Goal: Navigation & Orientation: Find specific page/section

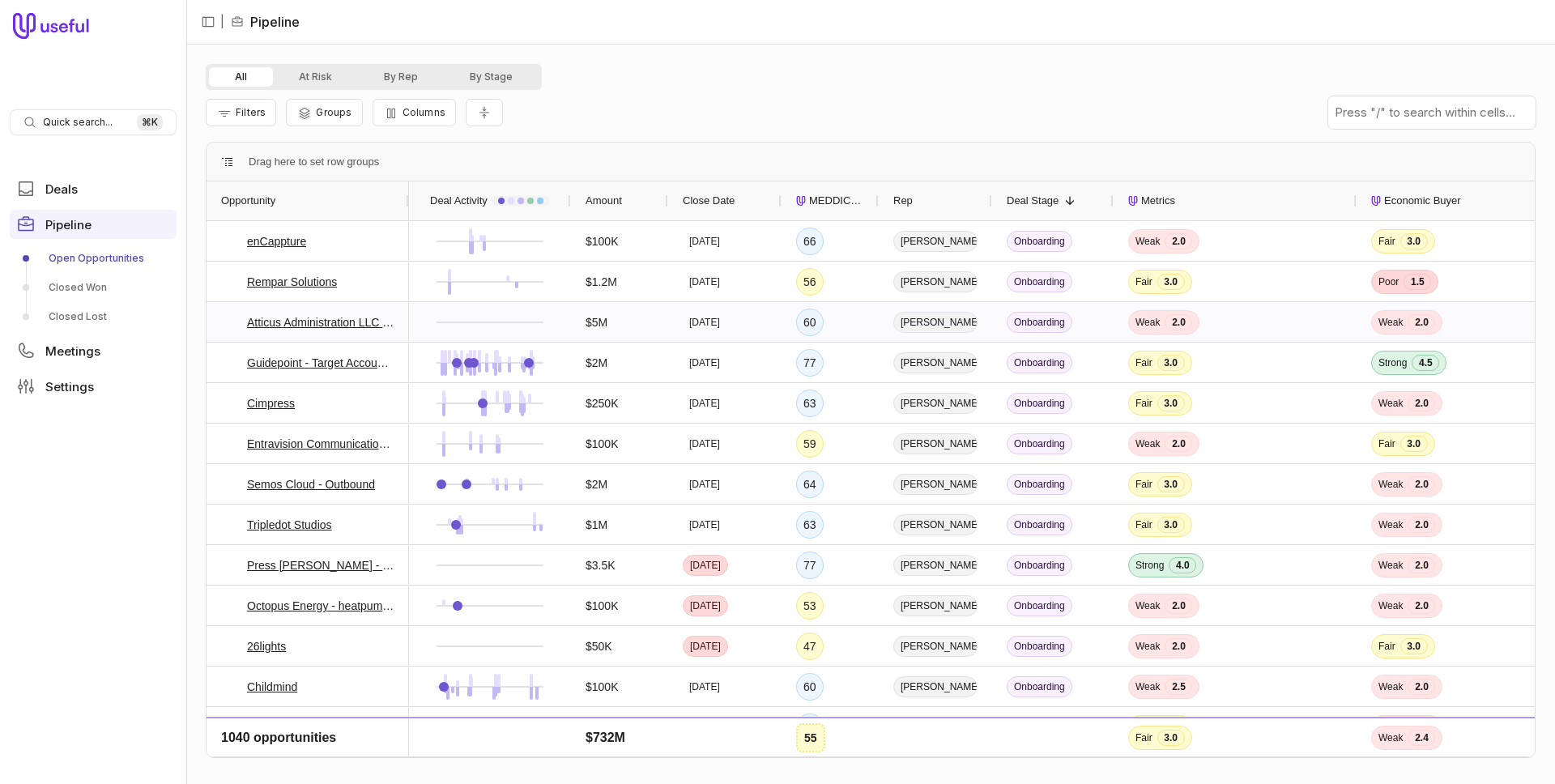
scroll to position [336, 0]
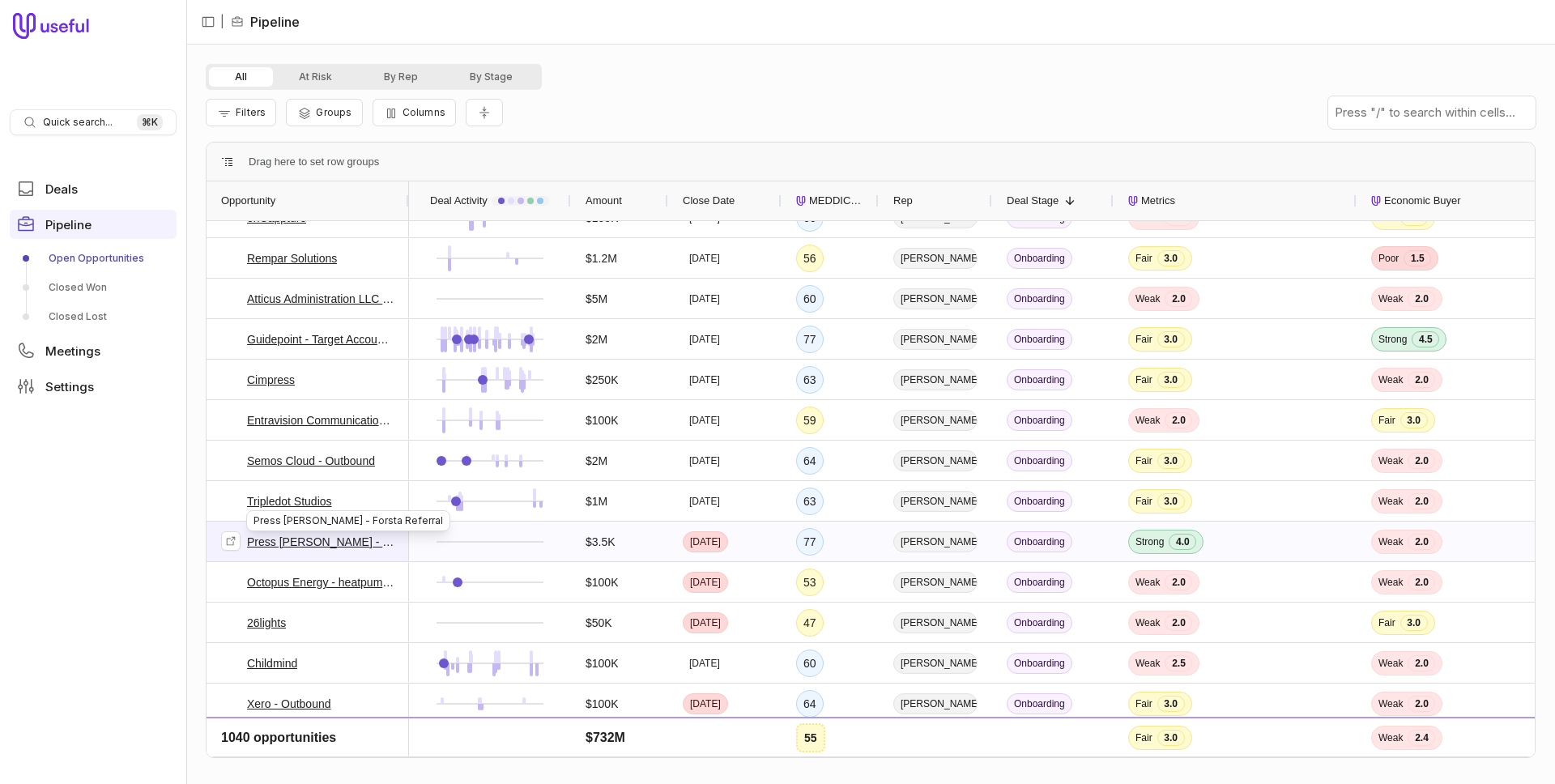
click at [360, 541] on link "Press [PERSON_NAME] - Forsta Referral" at bounding box center [320, 541] width 147 height 19
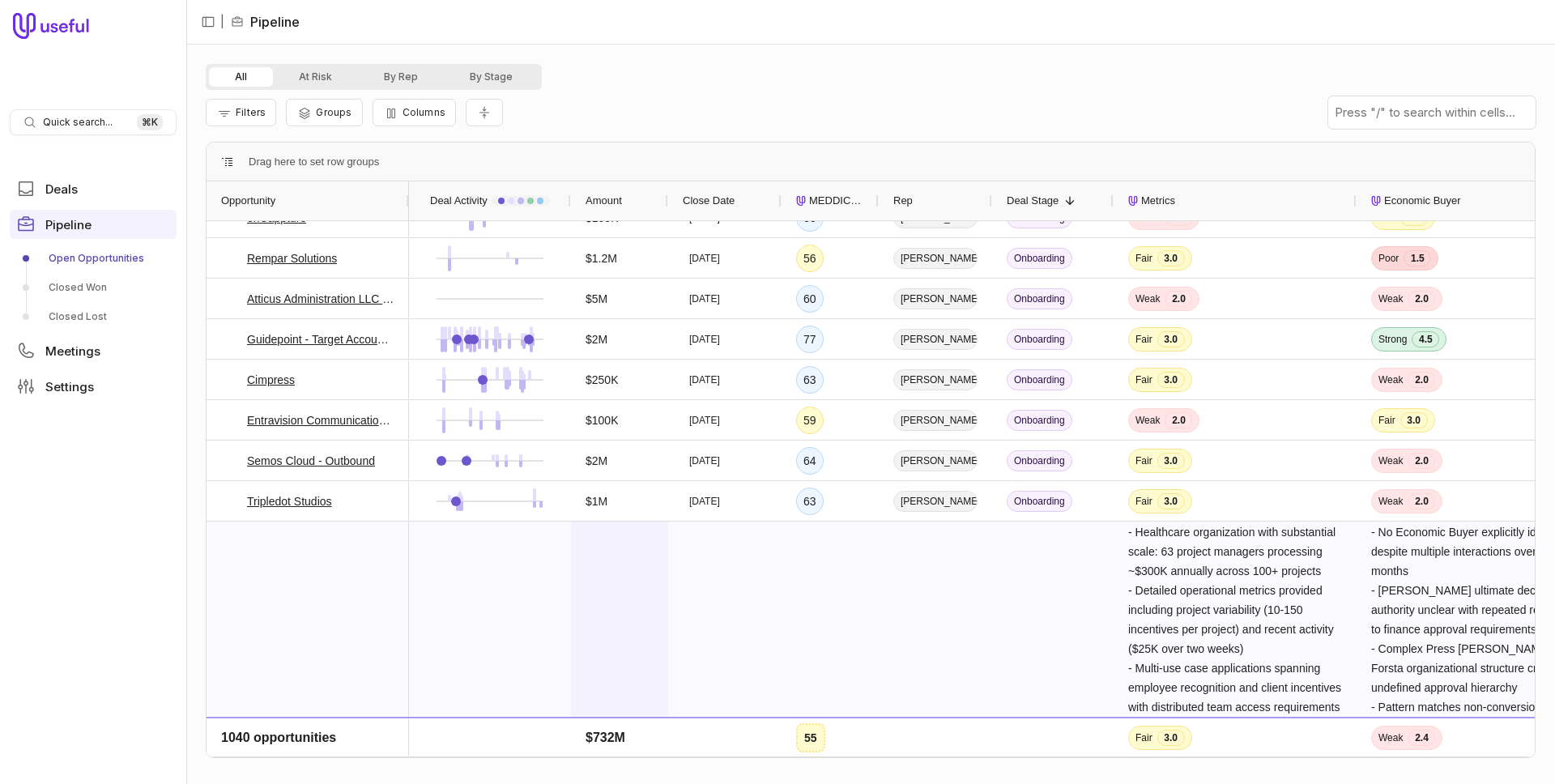
click at [594, 570] on div "$3.5K" at bounding box center [619, 758] width 68 height 470
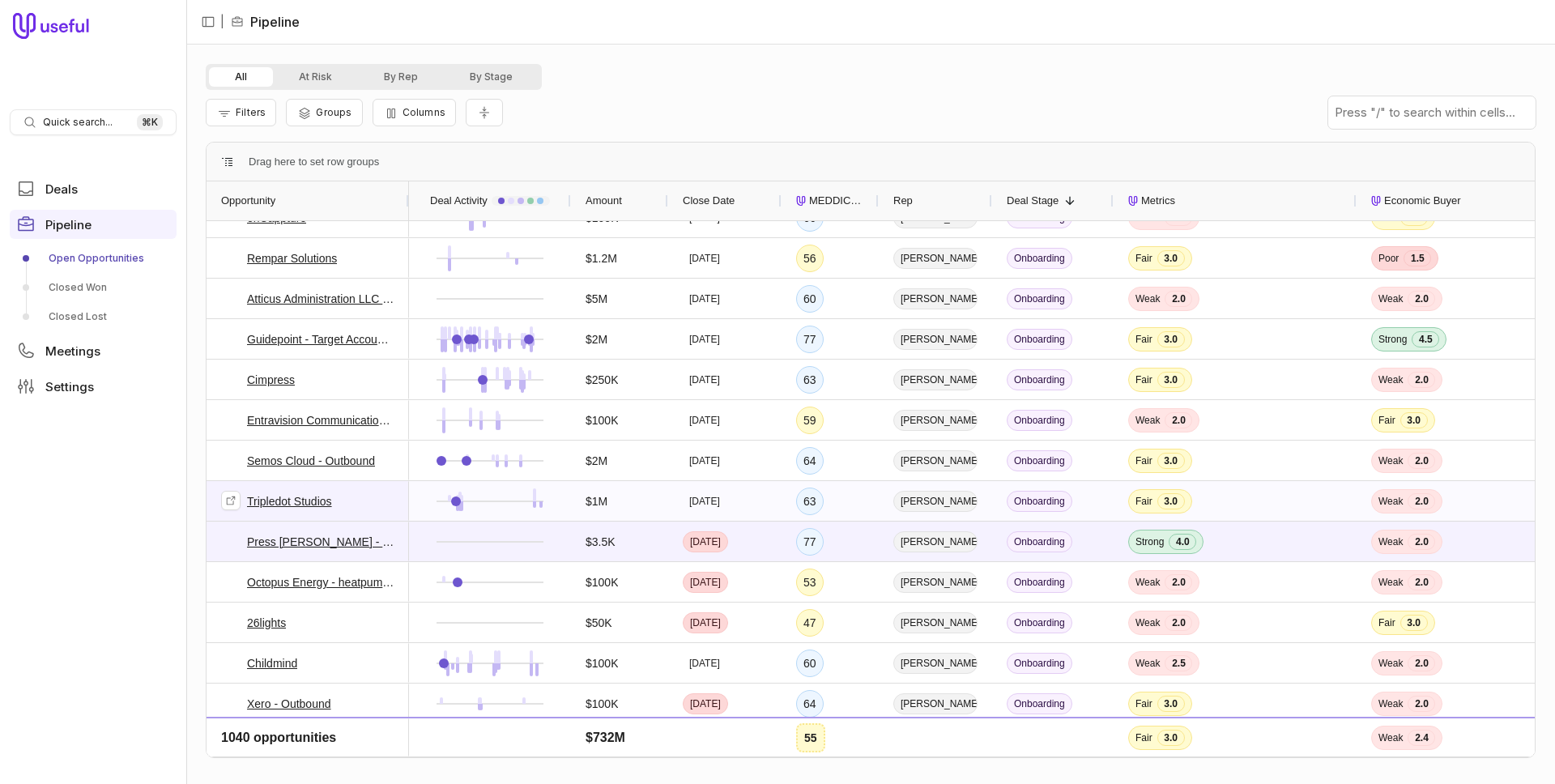
click at [392, 500] on div "Tripledot Studios" at bounding box center [308, 501] width 173 height 38
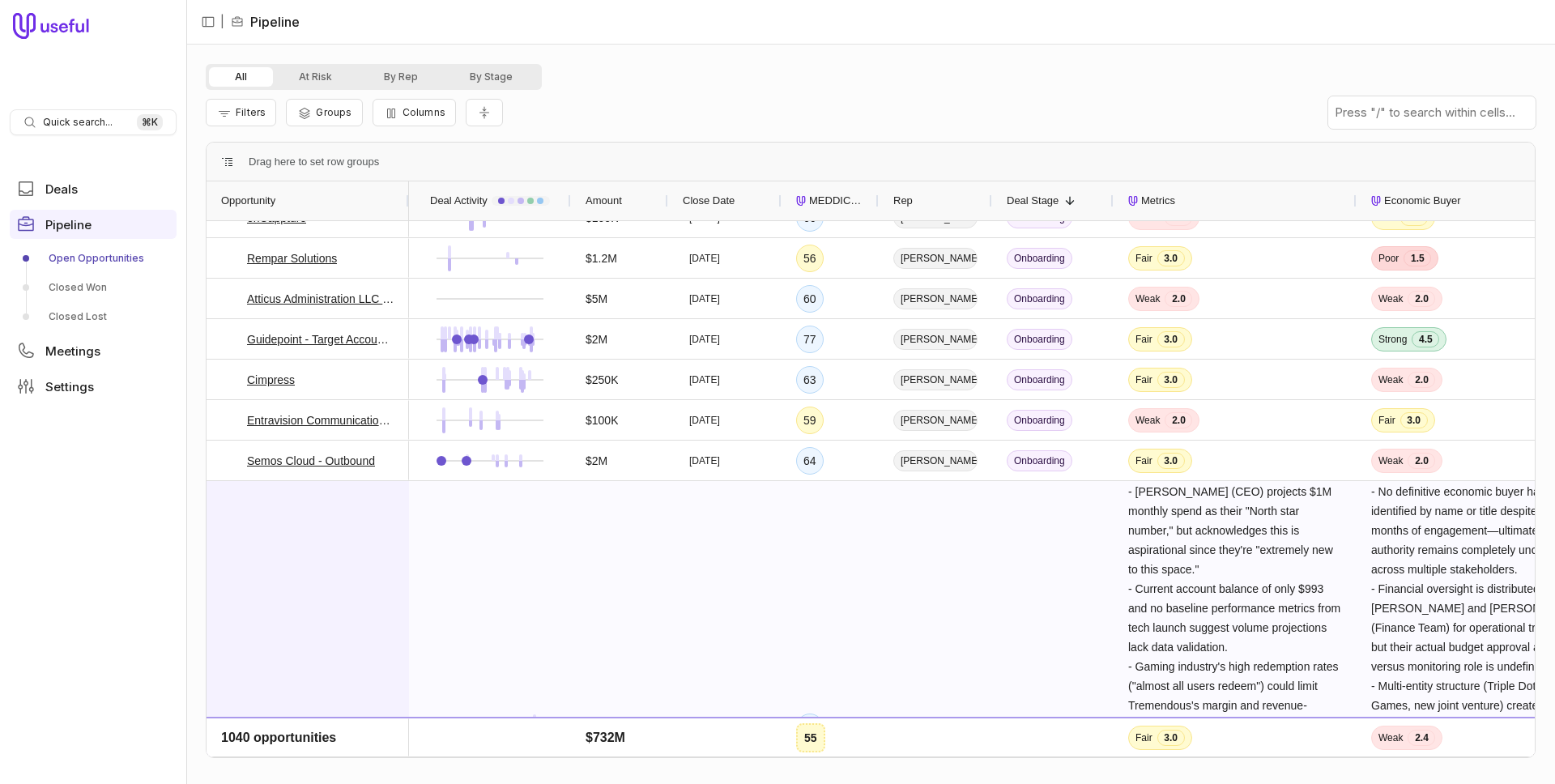
click at [392, 500] on div "Tripledot Studios" at bounding box center [308, 727] width 173 height 490
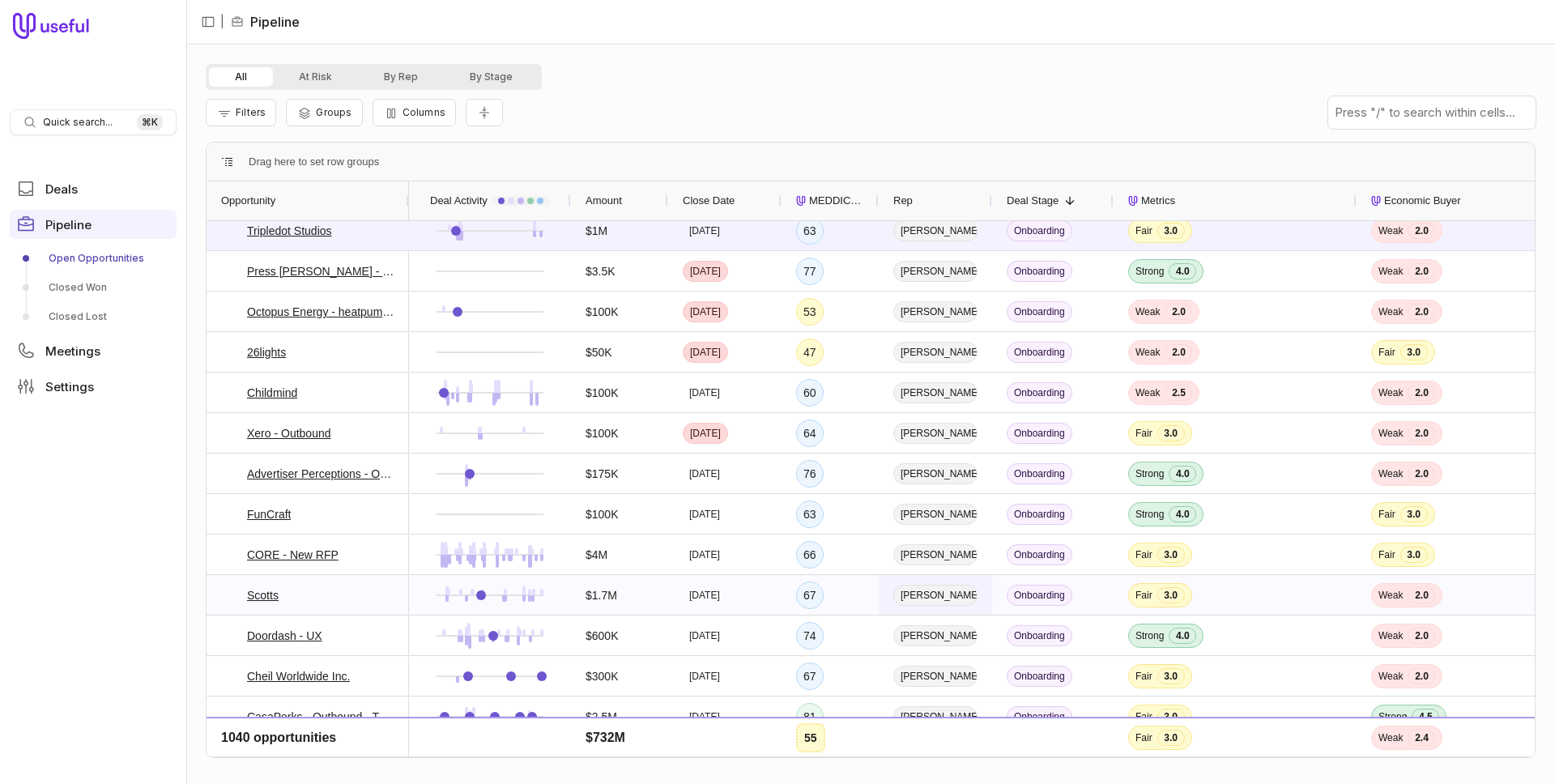
scroll to position [625, 0]
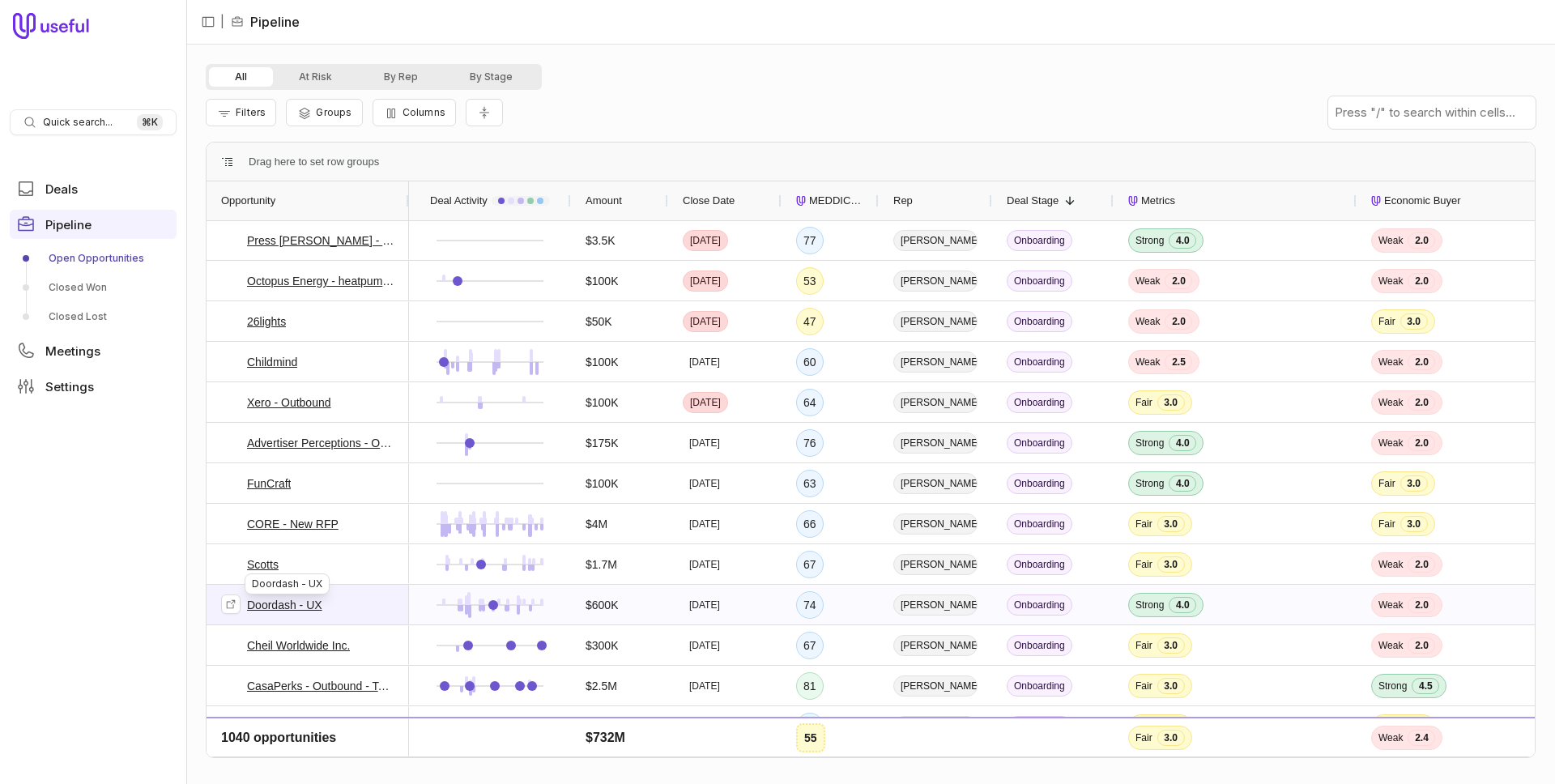
click at [284, 605] on link "Doordash - UX" at bounding box center [284, 604] width 75 height 19
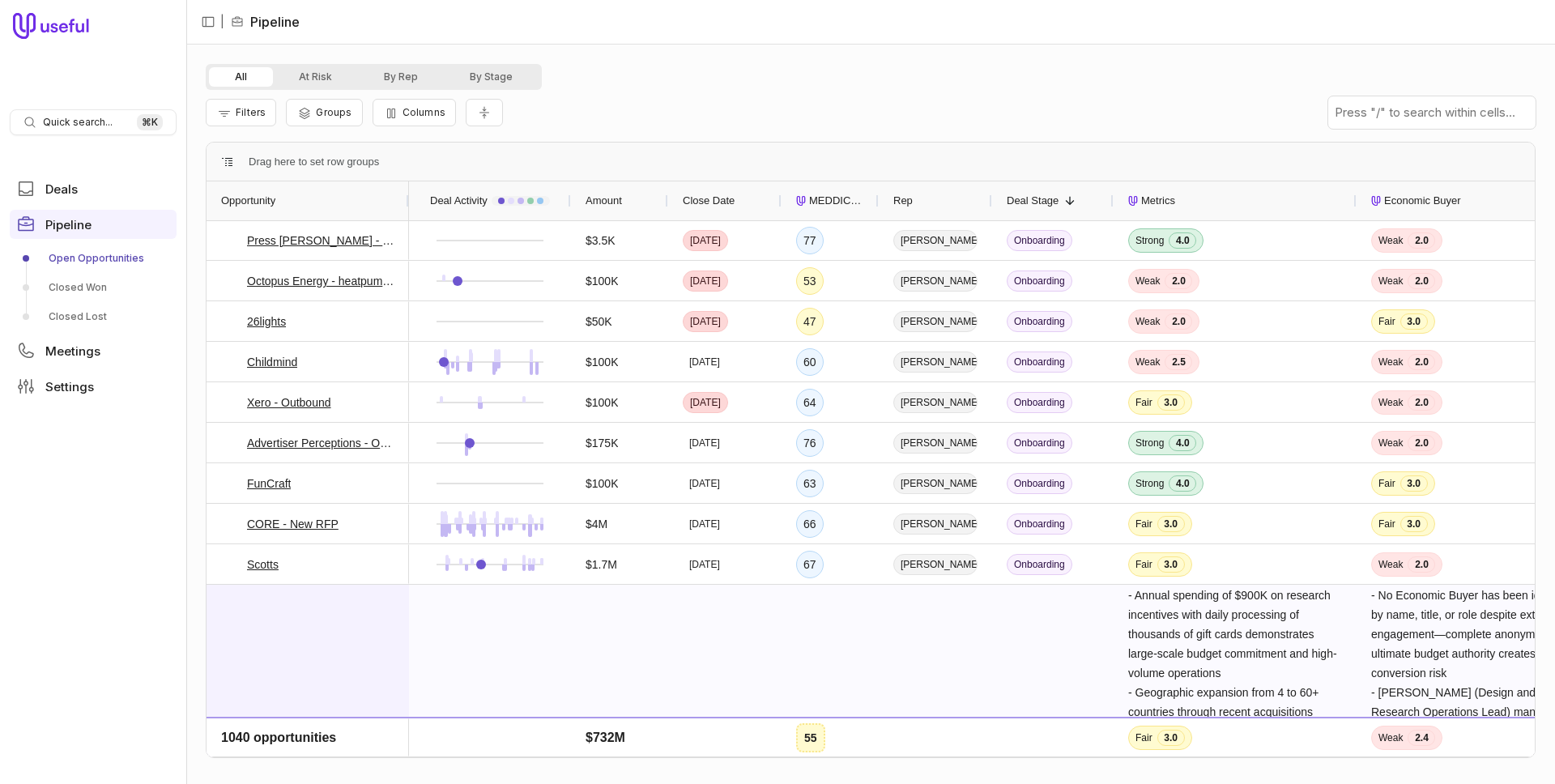
scroll to position [649, 0]
click at [67, 193] on span "Deals" at bounding box center [62, 189] width 33 height 12
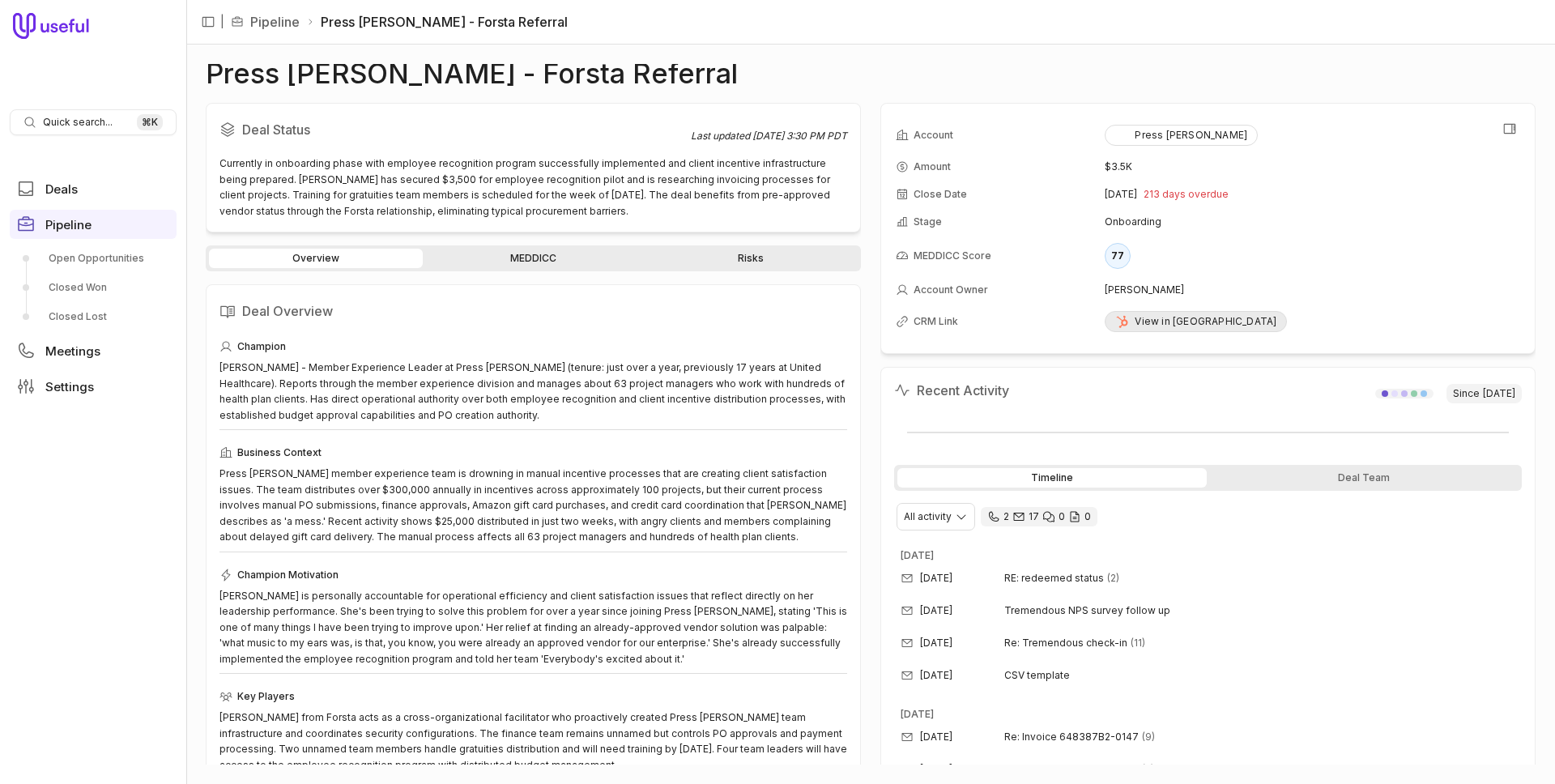
click at [1159, 319] on div "View in [GEOGRAPHIC_DATA]" at bounding box center [1196, 321] width 162 height 13
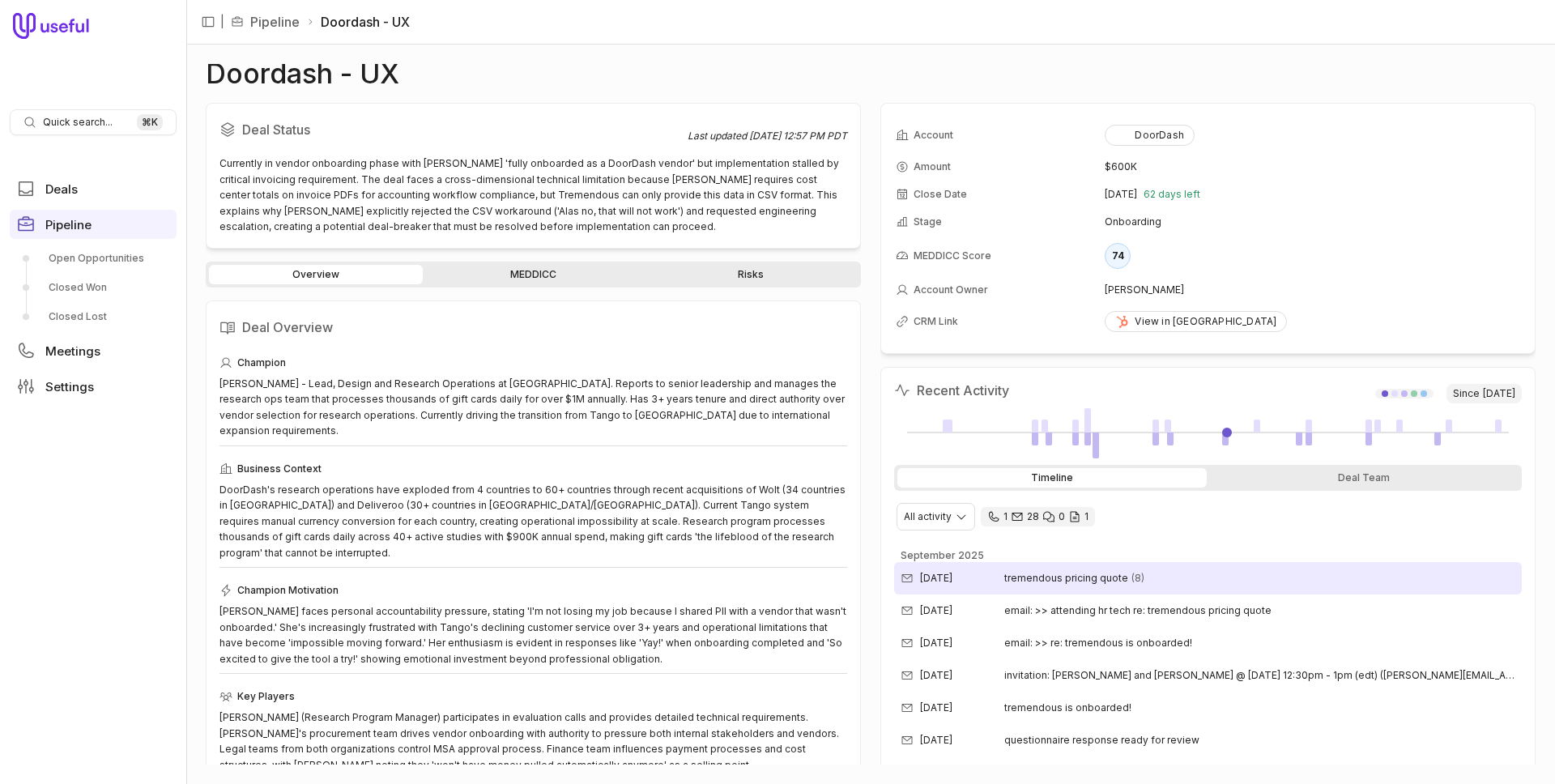
click at [1132, 576] on span "(8)" at bounding box center [1138, 578] width 13 height 13
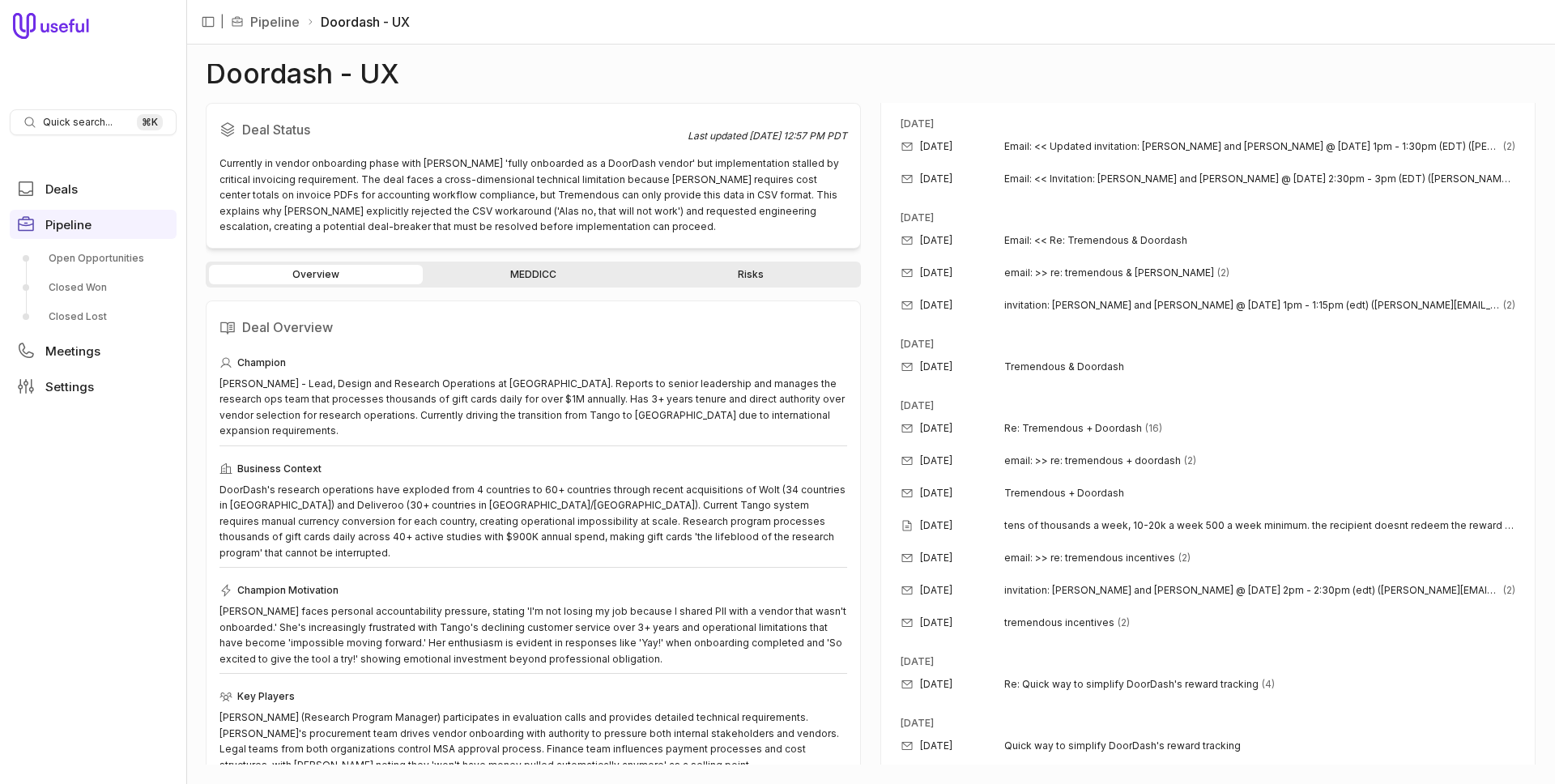
scroll to position [987, 0]
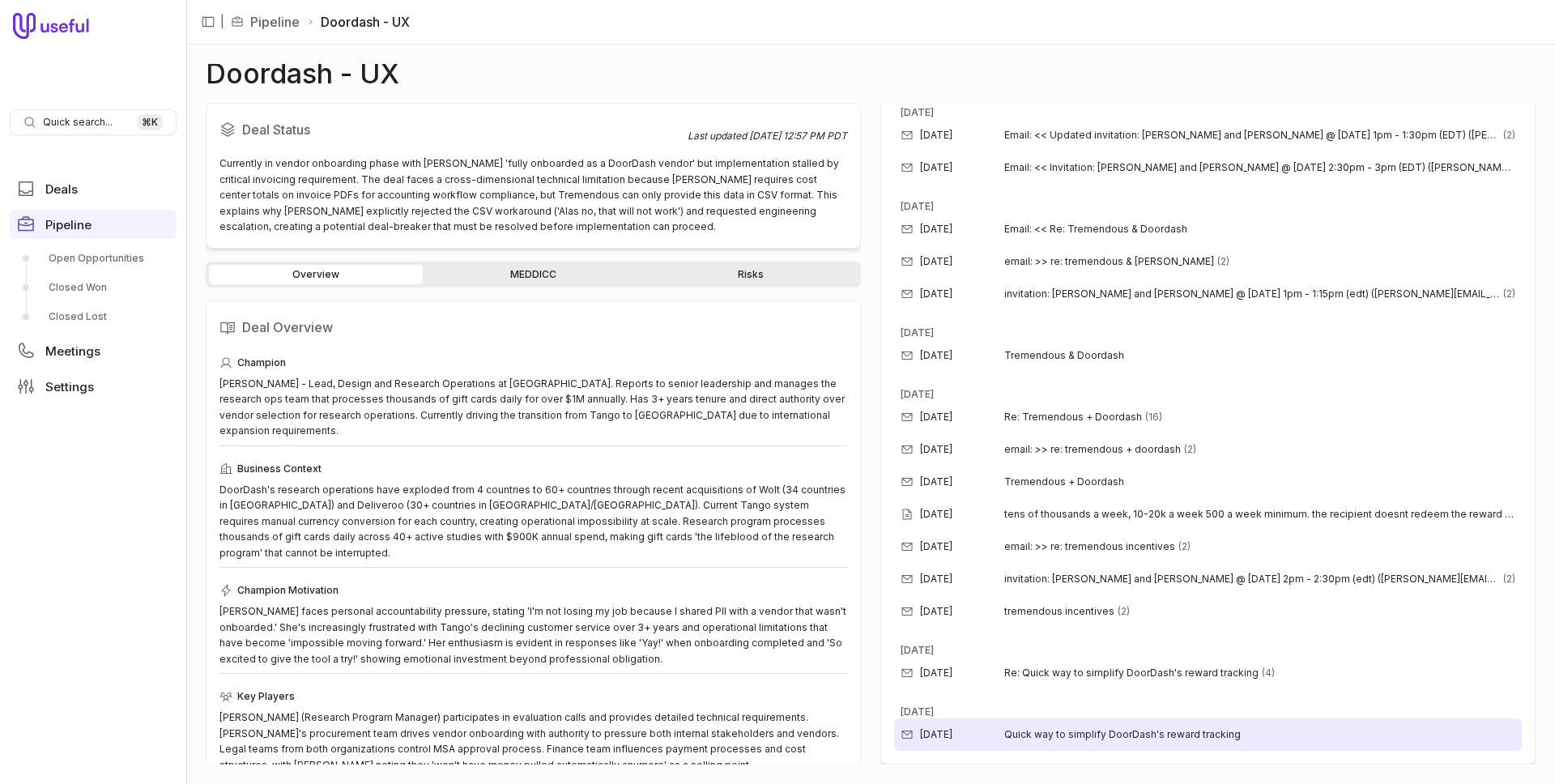
click at [1081, 735] on span "Quick way to simplify DoorDash's reward tracking" at bounding box center [1122, 734] width 237 height 13
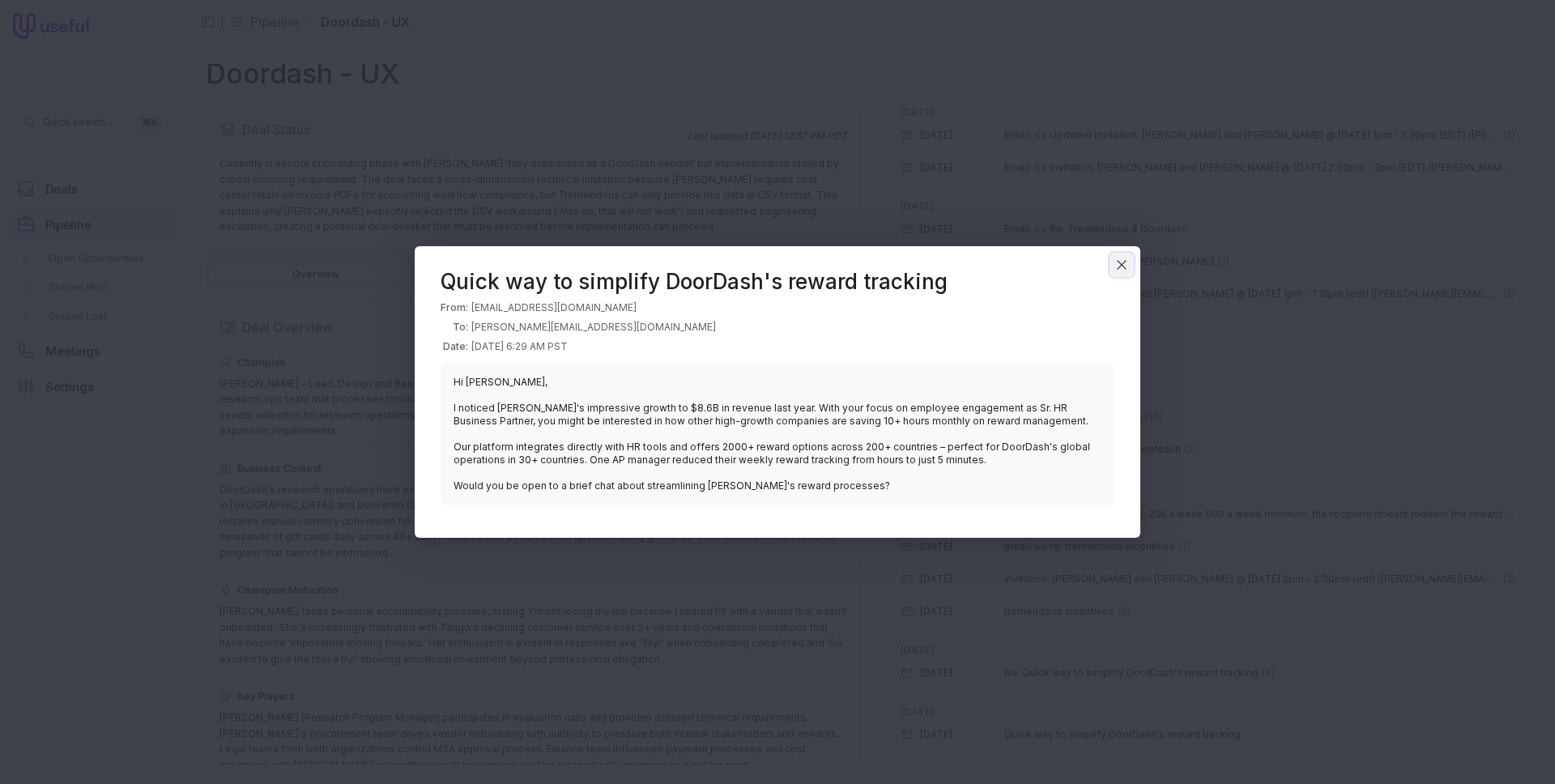
click at [1129, 267] on button "Close" at bounding box center [1121, 264] width 25 height 24
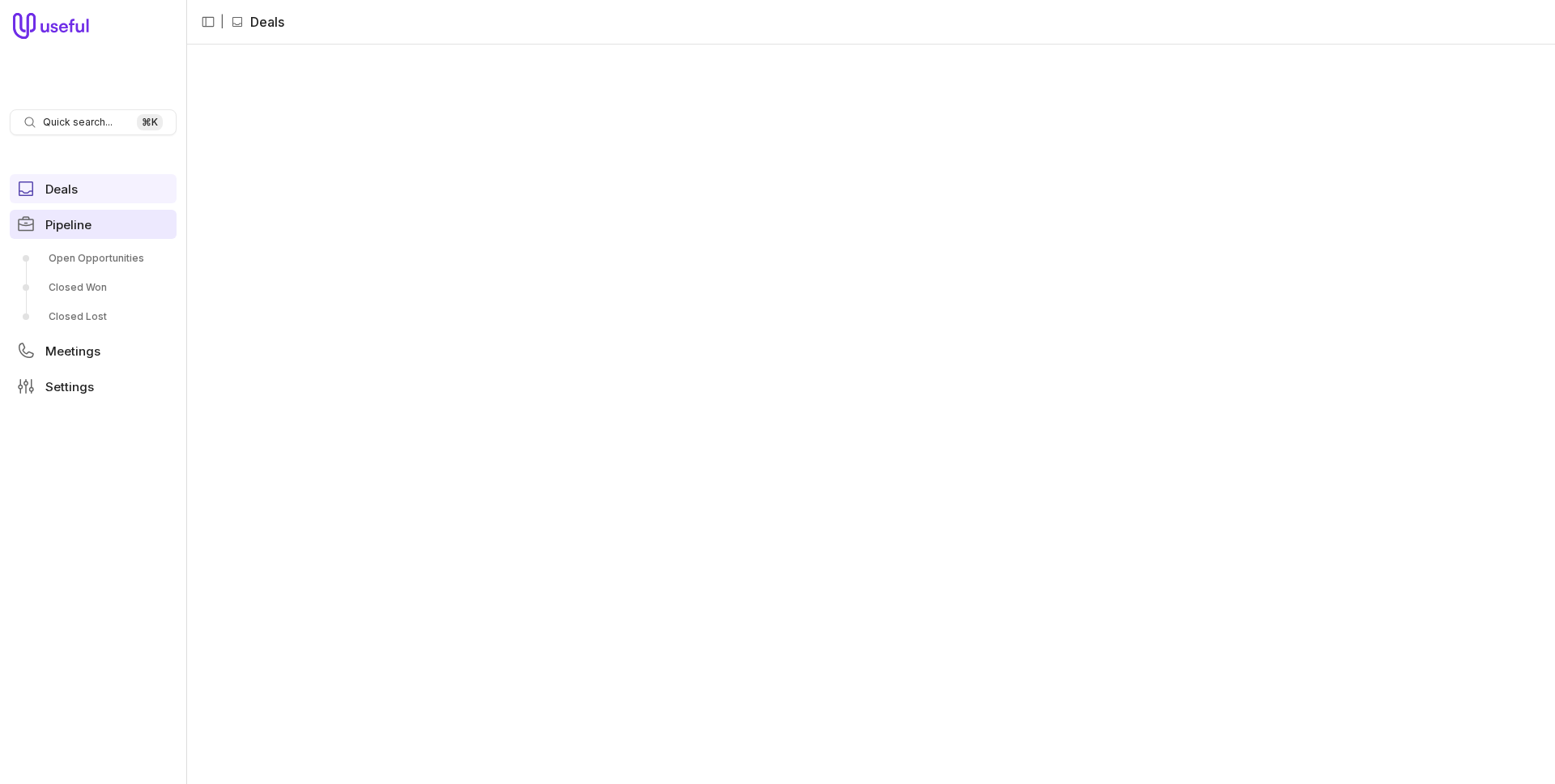
click at [79, 223] on span "Pipeline" at bounding box center [68, 224] width 46 height 12
click at [60, 193] on span "Deals" at bounding box center [62, 189] width 33 height 12
click at [82, 30] on icon at bounding box center [50, 25] width 75 height 26
click at [81, 195] on link "Deals" at bounding box center [93, 189] width 167 height 29
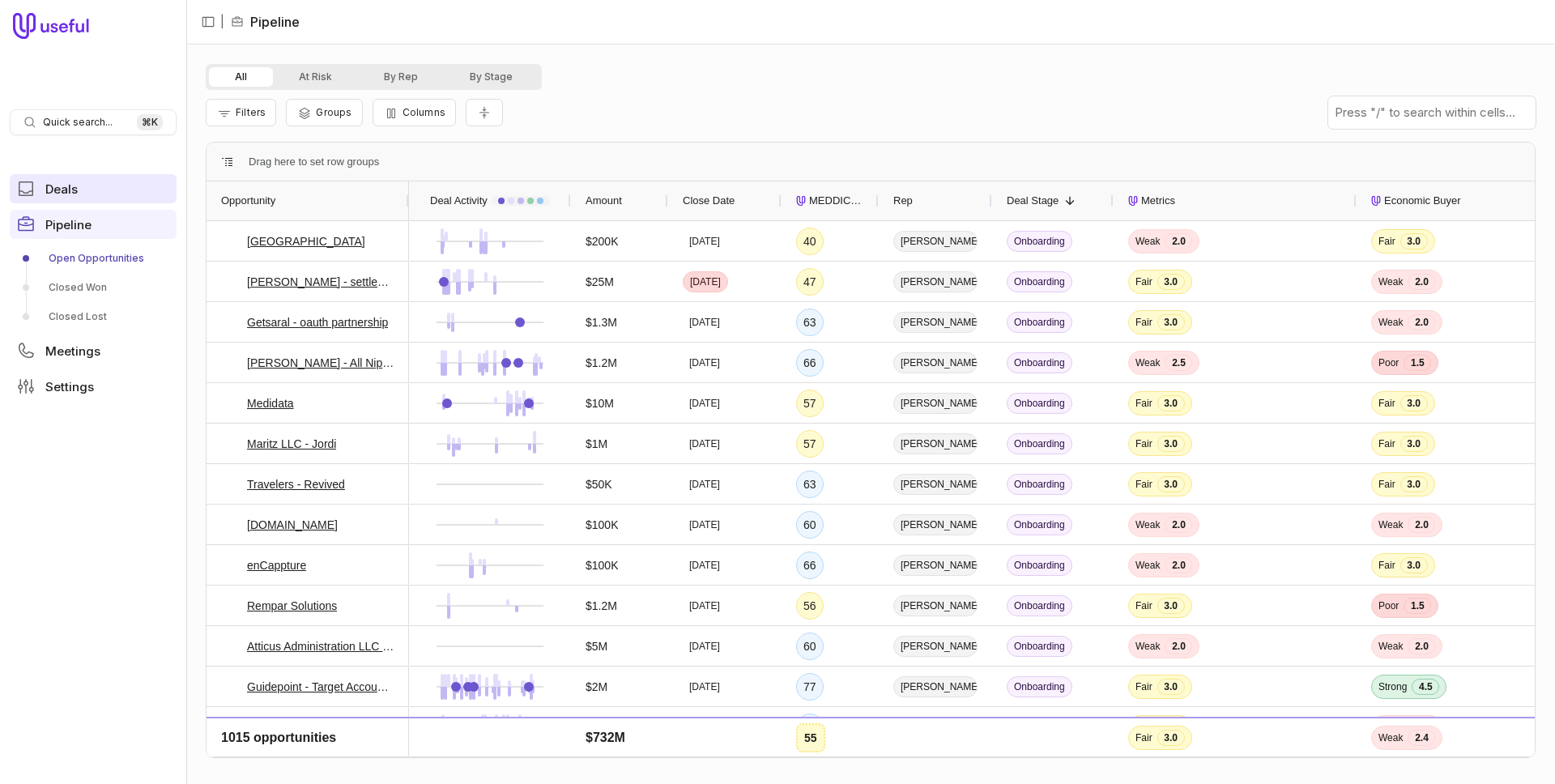
click at [106, 196] on link "Deals" at bounding box center [93, 189] width 167 height 29
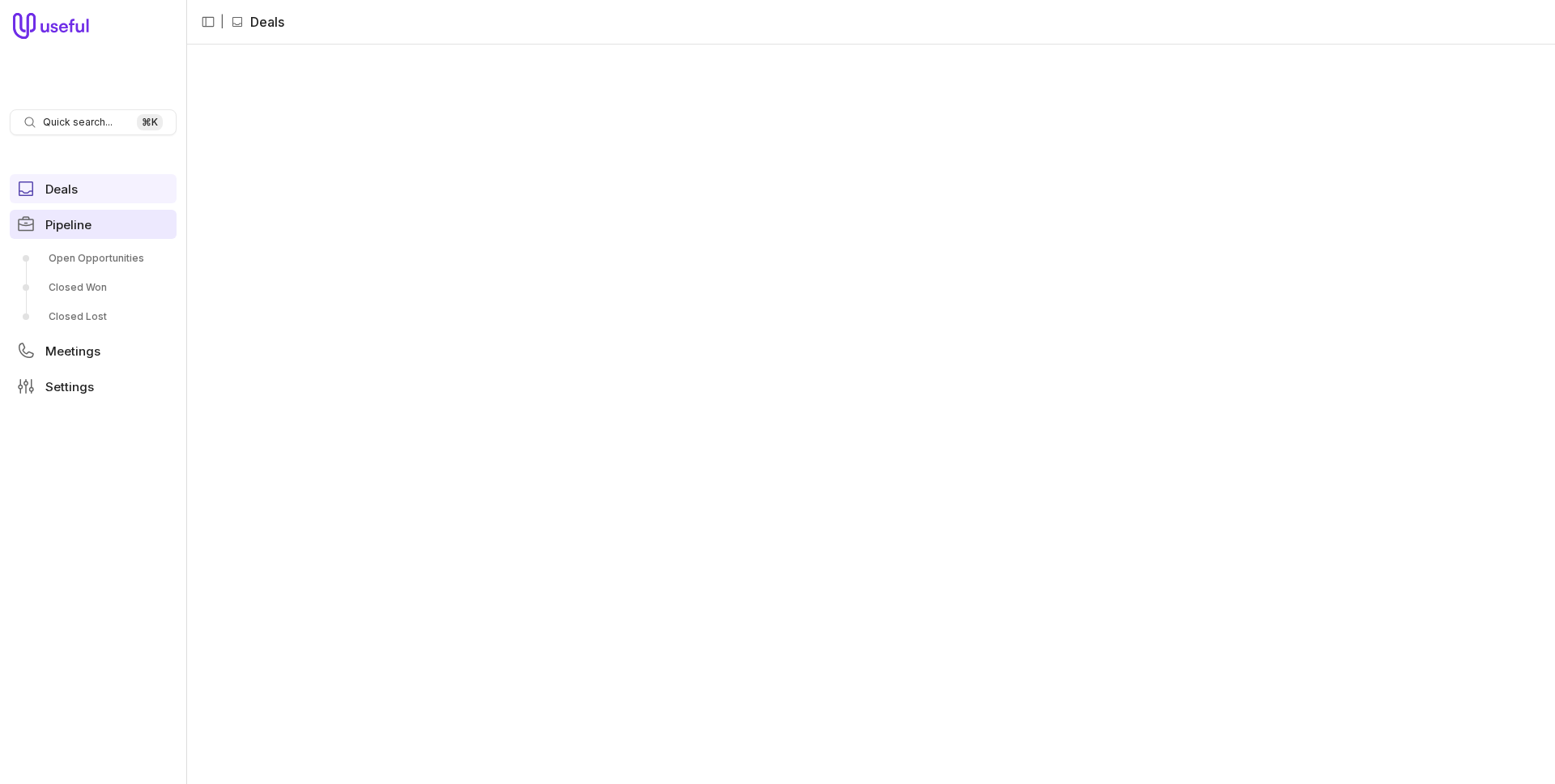
click at [82, 217] on link "Pipeline" at bounding box center [93, 224] width 167 height 29
